Goal: Find specific page/section: Find specific page/section

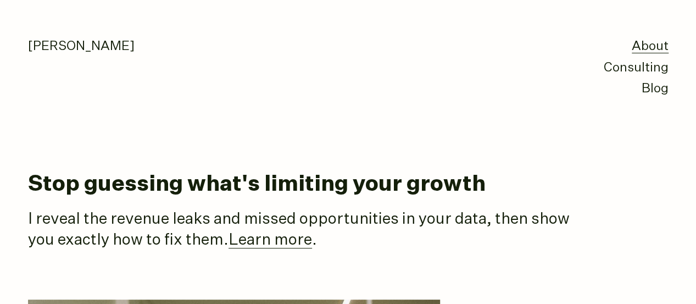
click at [646, 48] on link "About" at bounding box center [650, 46] width 37 height 13
click at [642, 71] on link "Consulting" at bounding box center [636, 68] width 65 height 13
